Goal: Task Accomplishment & Management: Use online tool/utility

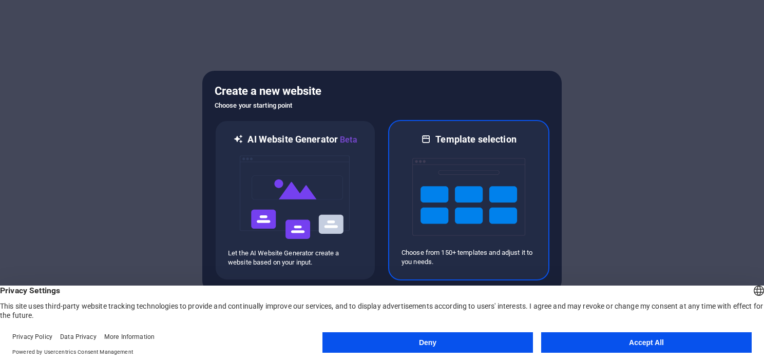
click at [432, 189] on img at bounding box center [468, 197] width 113 height 103
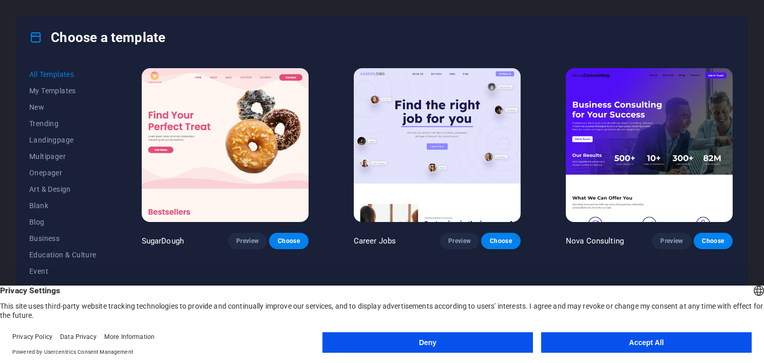
click at [624, 346] on button "Accept All" at bounding box center [646, 343] width 210 height 21
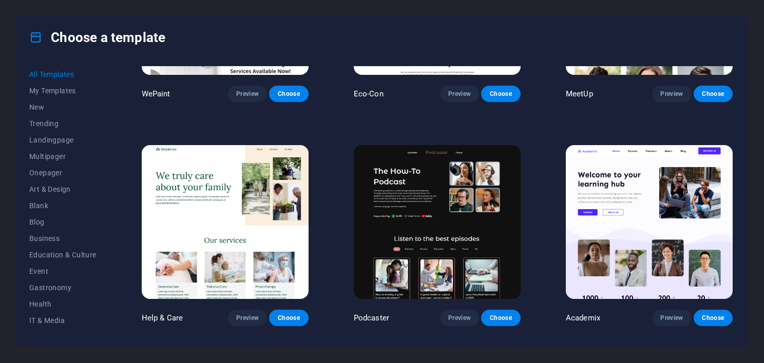
scroll to position [821, 0]
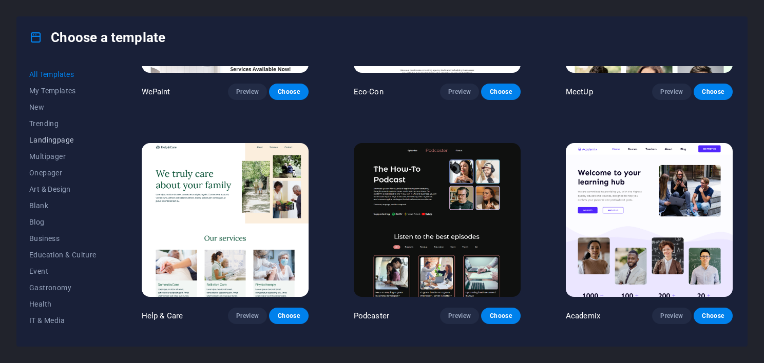
click at [42, 138] on span "Landingpage" at bounding box center [62, 140] width 67 height 8
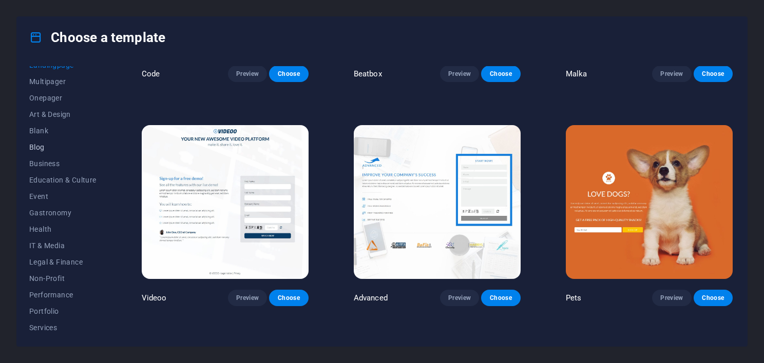
scroll to position [103, 0]
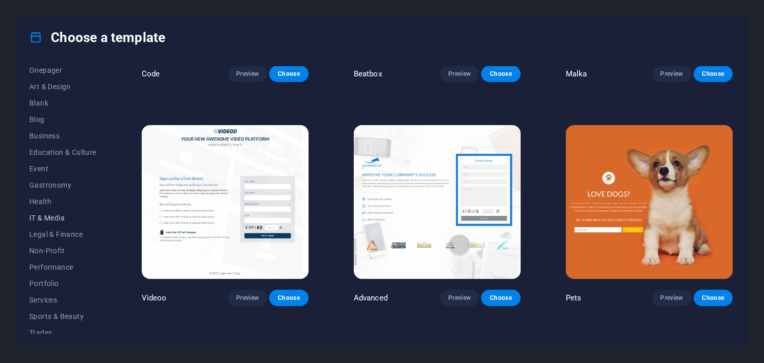
click at [49, 219] on span "IT & Media" at bounding box center [62, 218] width 67 height 8
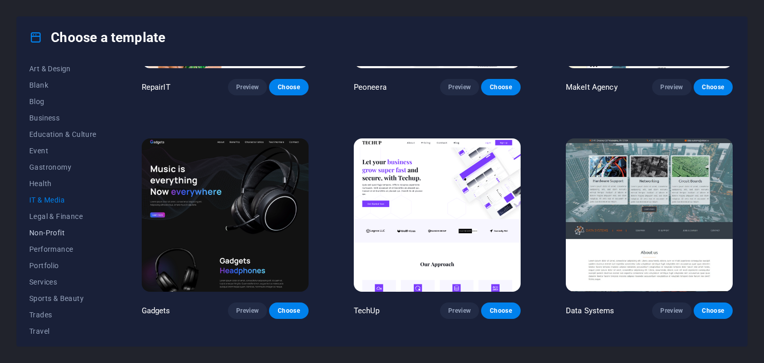
scroll to position [142, 0]
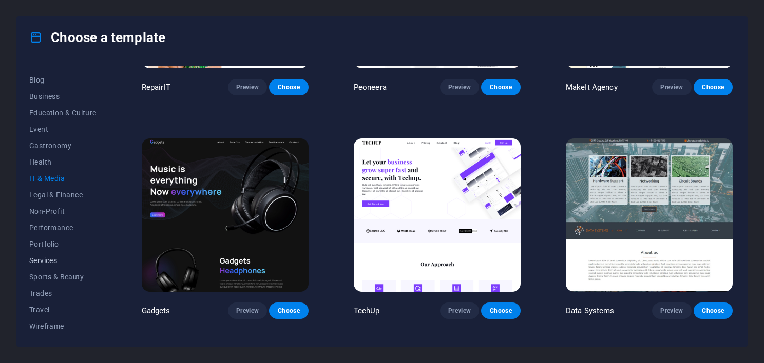
click at [41, 258] on span "Services" at bounding box center [62, 261] width 67 height 8
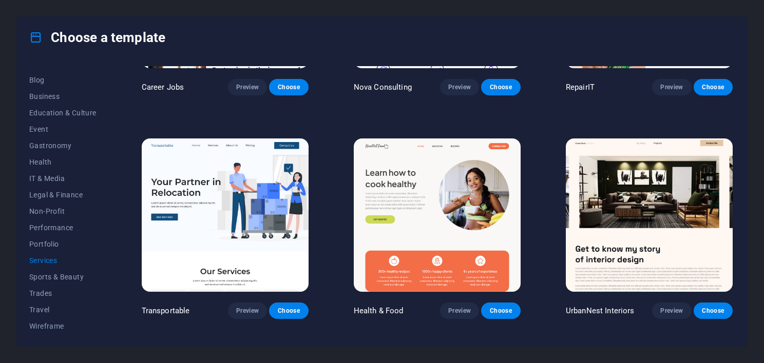
click at [41, 258] on span "Services" at bounding box center [62, 261] width 67 height 8
click at [39, 262] on span "Services" at bounding box center [62, 261] width 67 height 8
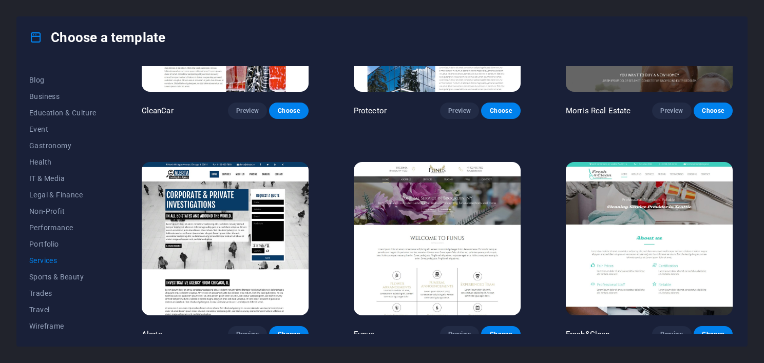
scroll to position [1078, 0]
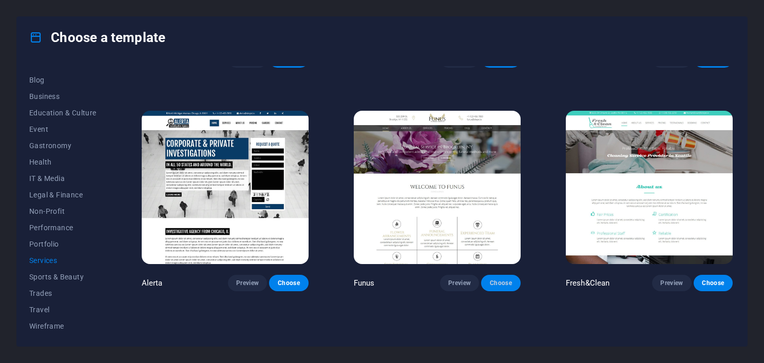
click at [495, 279] on span "Choose" at bounding box center [500, 283] width 23 height 8
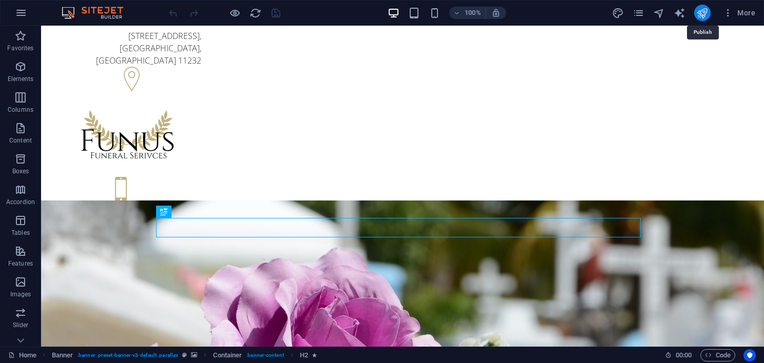
click at [702, 15] on icon "publish" at bounding box center [702, 13] width 12 height 12
click at [737, 8] on span "More" at bounding box center [739, 13] width 32 height 10
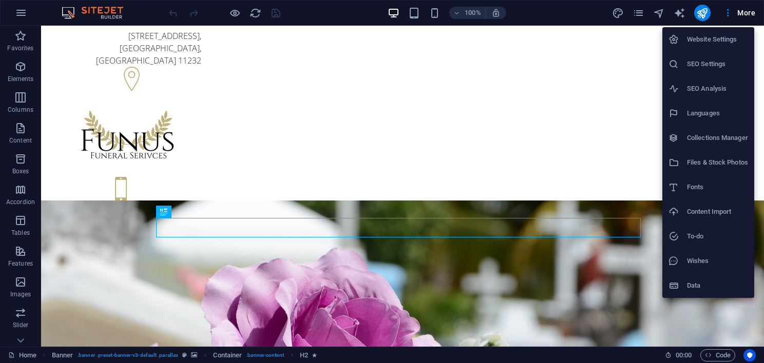
click at [714, 38] on h6 "Website Settings" at bounding box center [717, 39] width 61 height 12
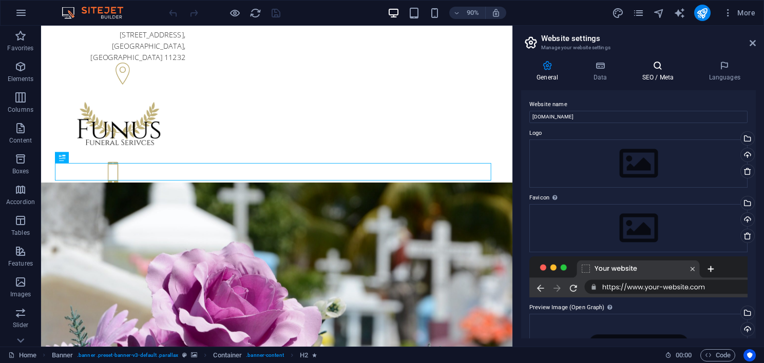
click at [665, 72] on h4 "SEO / Meta" at bounding box center [659, 72] width 67 height 22
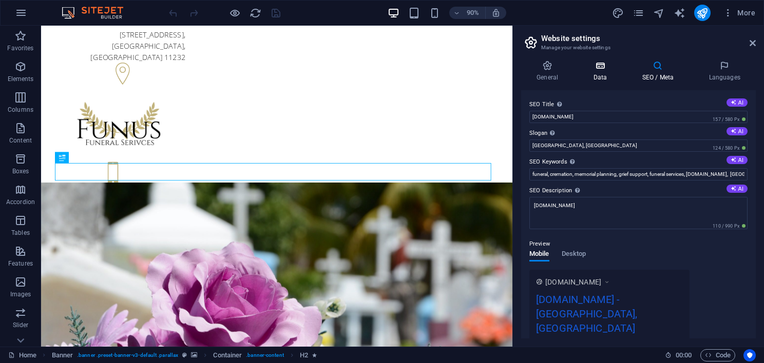
click at [605, 67] on icon at bounding box center [599, 66] width 45 height 10
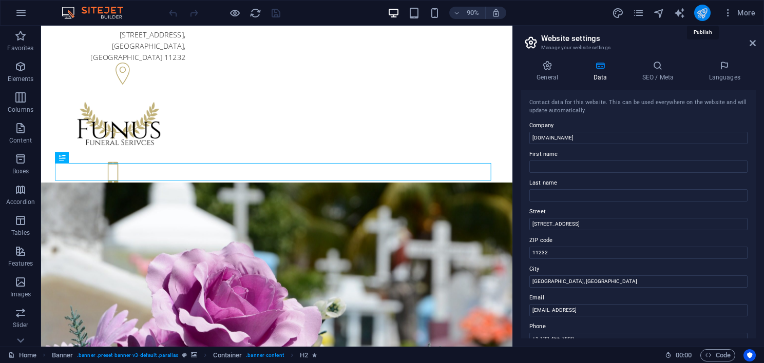
click at [699, 11] on icon "publish" at bounding box center [702, 13] width 12 height 12
